Goal: Task Accomplishment & Management: Manage account settings

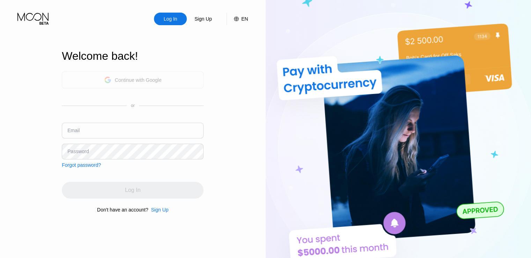
click at [96, 76] on div "Continue with Google" at bounding box center [133, 79] width 142 height 17
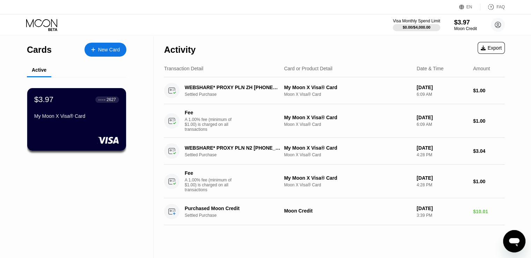
click at [142, 120] on div "Cards New Card Active $3.97 ● ● ● ● 2627 My Moon X Visa® Card" at bounding box center [77, 147] width 154 height 222
